Goal: Information Seeking & Learning: Check status

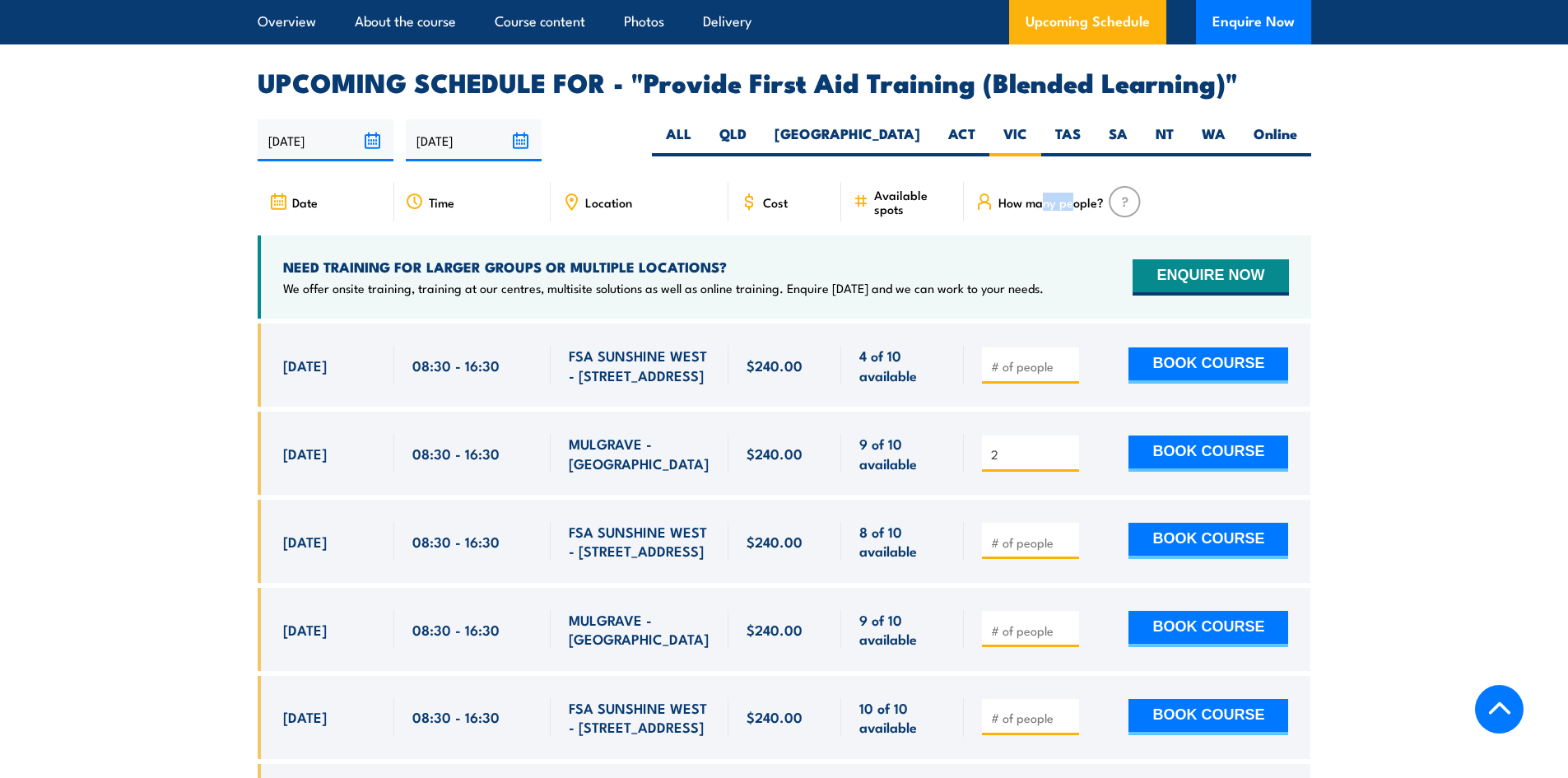
drag, startPoint x: 1076, startPoint y: 221, endPoint x: 1050, endPoint y: 219, distance: 26.1
click at [1044, 209] on span "How many people?" at bounding box center [1052, 201] width 106 height 14
click at [1075, 209] on span "How many people?" at bounding box center [1052, 201] width 106 height 14
click at [1090, 209] on span "How many people?" at bounding box center [1052, 201] width 106 height 14
drag, startPoint x: 1104, startPoint y: 216, endPoint x: 1000, endPoint y: 218, distance: 104.0
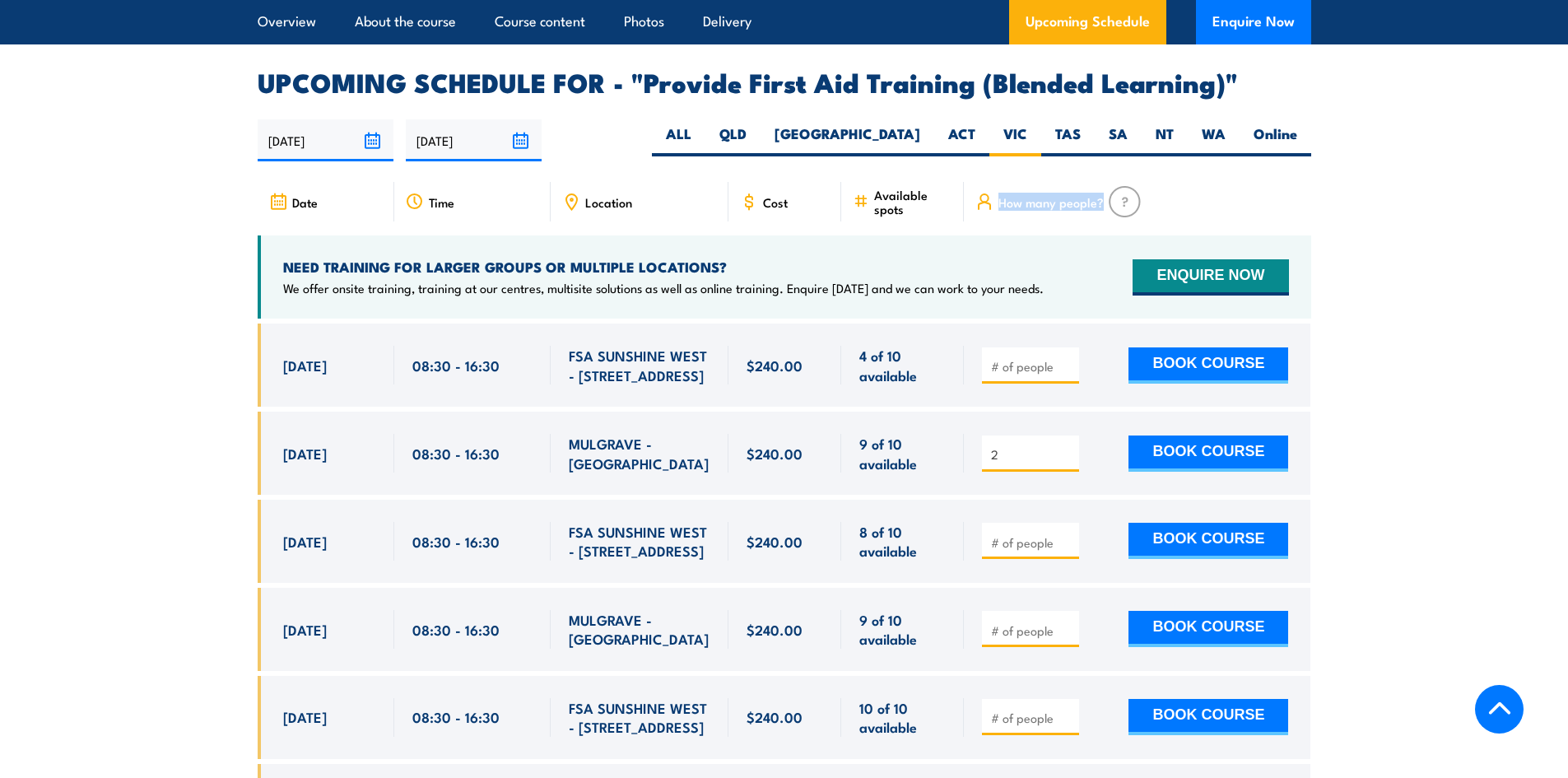
click at [1000, 218] on div "How many people?" at bounding box center [1137, 201] width 347 height 40
click at [1029, 209] on span "How many people?" at bounding box center [1052, 201] width 106 height 14
drag, startPoint x: 1104, startPoint y: 218, endPoint x: 1001, endPoint y: 215, distance: 103.0
click at [1001, 215] on div "How many people?" at bounding box center [1137, 201] width 347 height 40
click at [937, 216] on span "Available spots" at bounding box center [913, 201] width 78 height 28
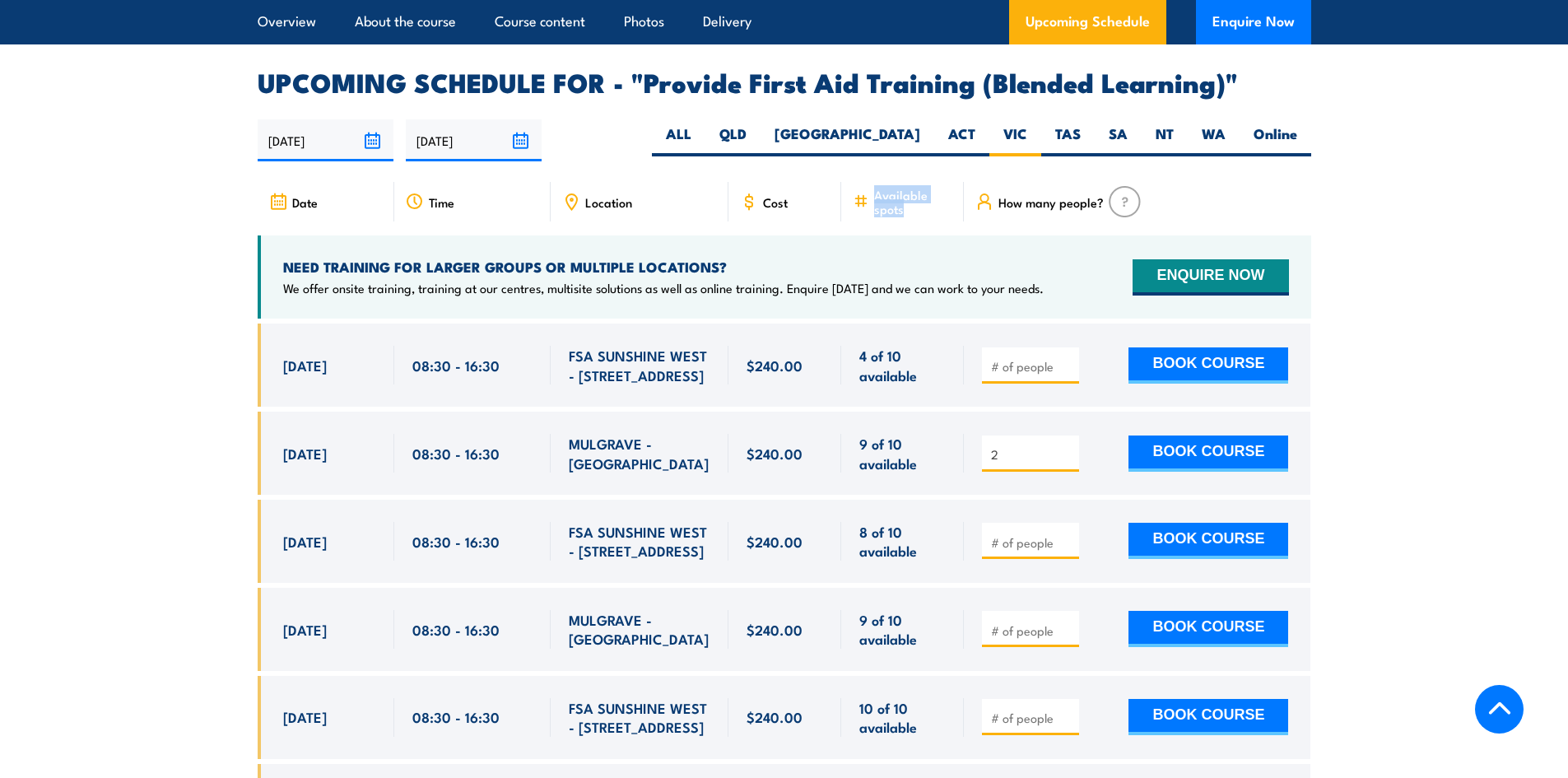
drag, startPoint x: 921, startPoint y: 223, endPoint x: 866, endPoint y: 209, distance: 56.8
click at [862, 209] on div "Available spots" at bounding box center [902, 201] width 122 height 40
click at [915, 216] on span "Available spots" at bounding box center [913, 201] width 78 height 28
drag, startPoint x: 935, startPoint y: 228, endPoint x: 874, endPoint y: 210, distance: 63.6
click at [874, 210] on span "Available spots" at bounding box center [913, 201] width 78 height 28
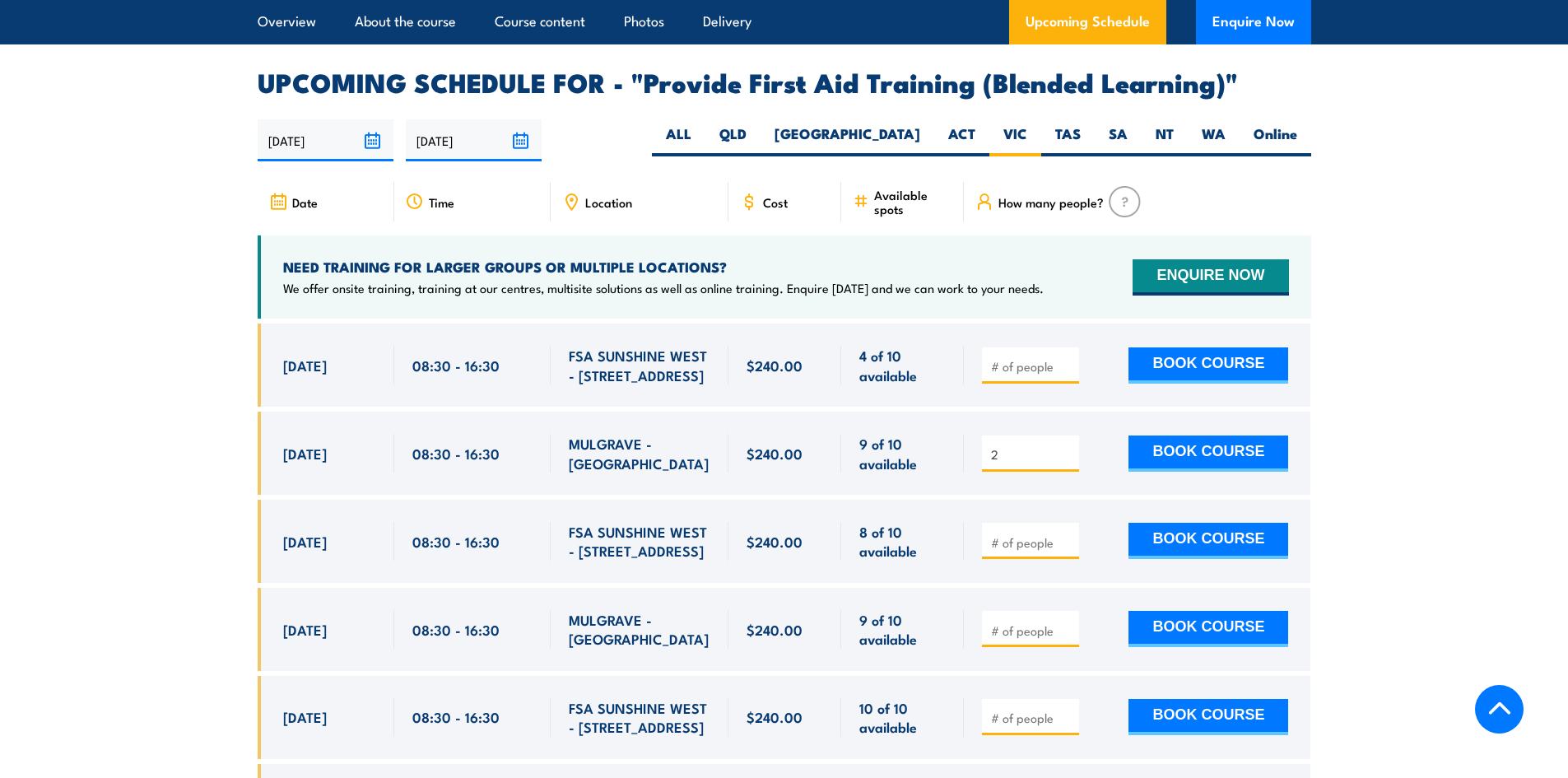
click at [808, 214] on div "Cost" at bounding box center [785, 201] width 114 height 40
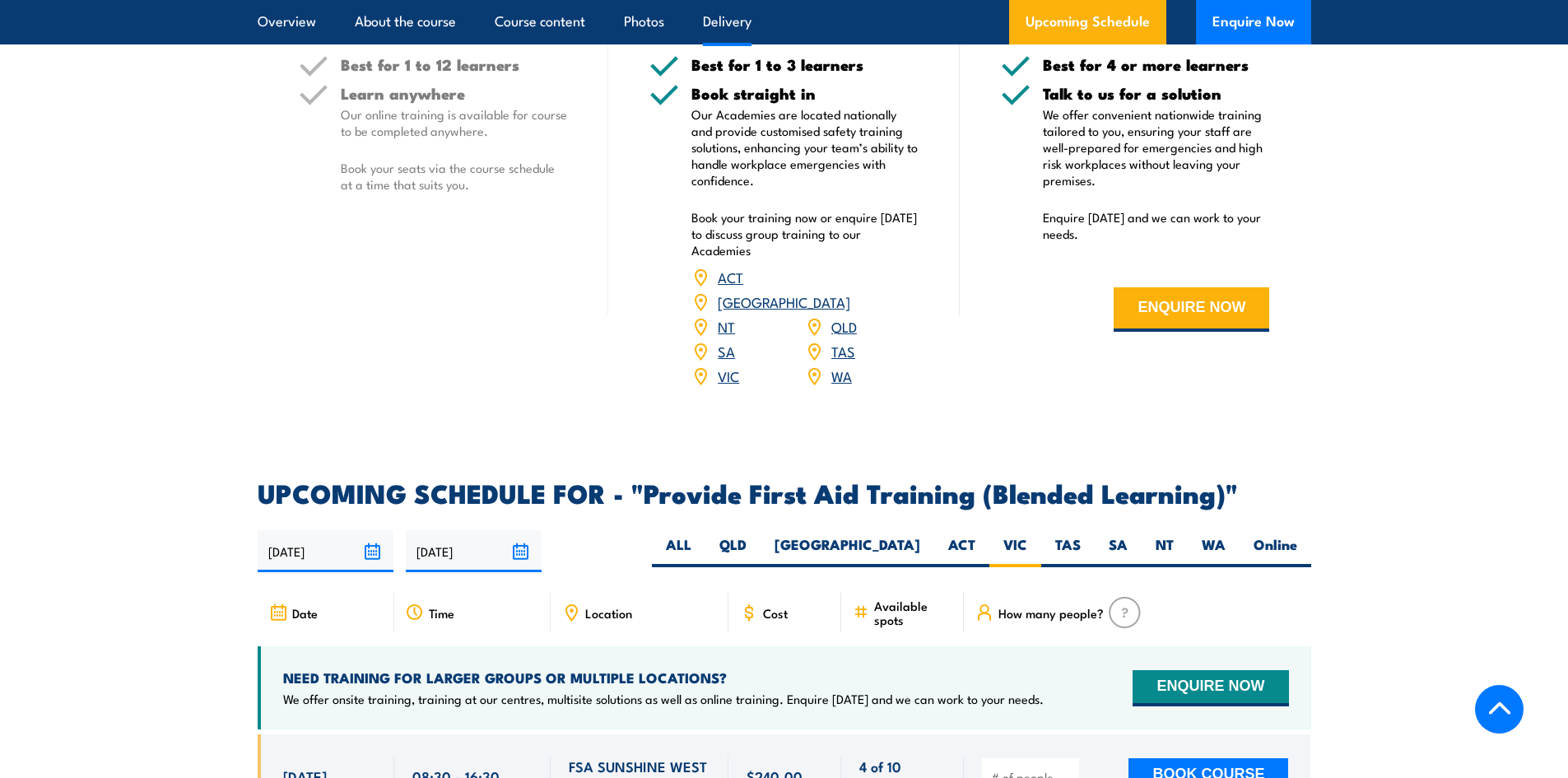
scroll to position [2768, 0]
